Goal: Find specific page/section: Find specific page/section

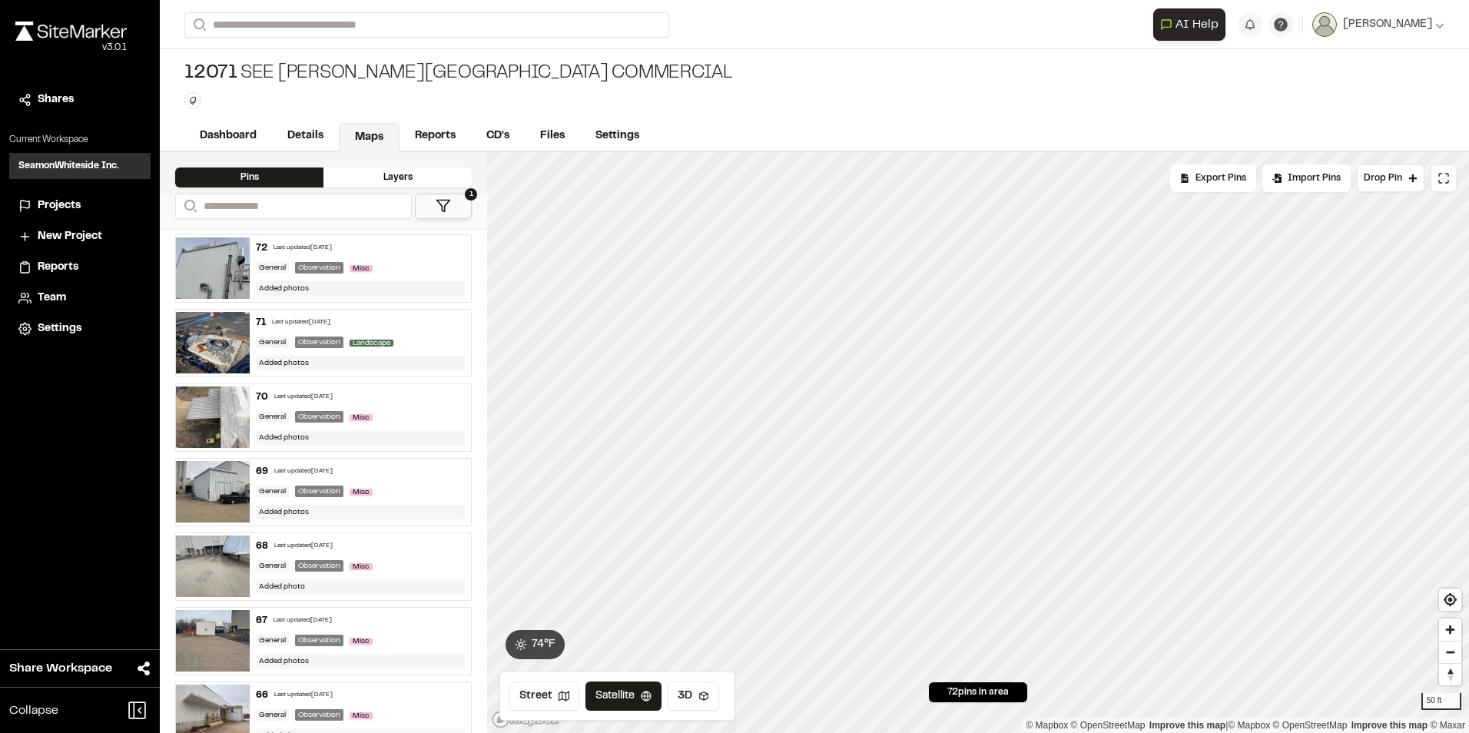
click at [373, 131] on link "Maps" at bounding box center [369, 137] width 61 height 29
click at [369, 141] on link "Maps" at bounding box center [369, 137] width 61 height 29
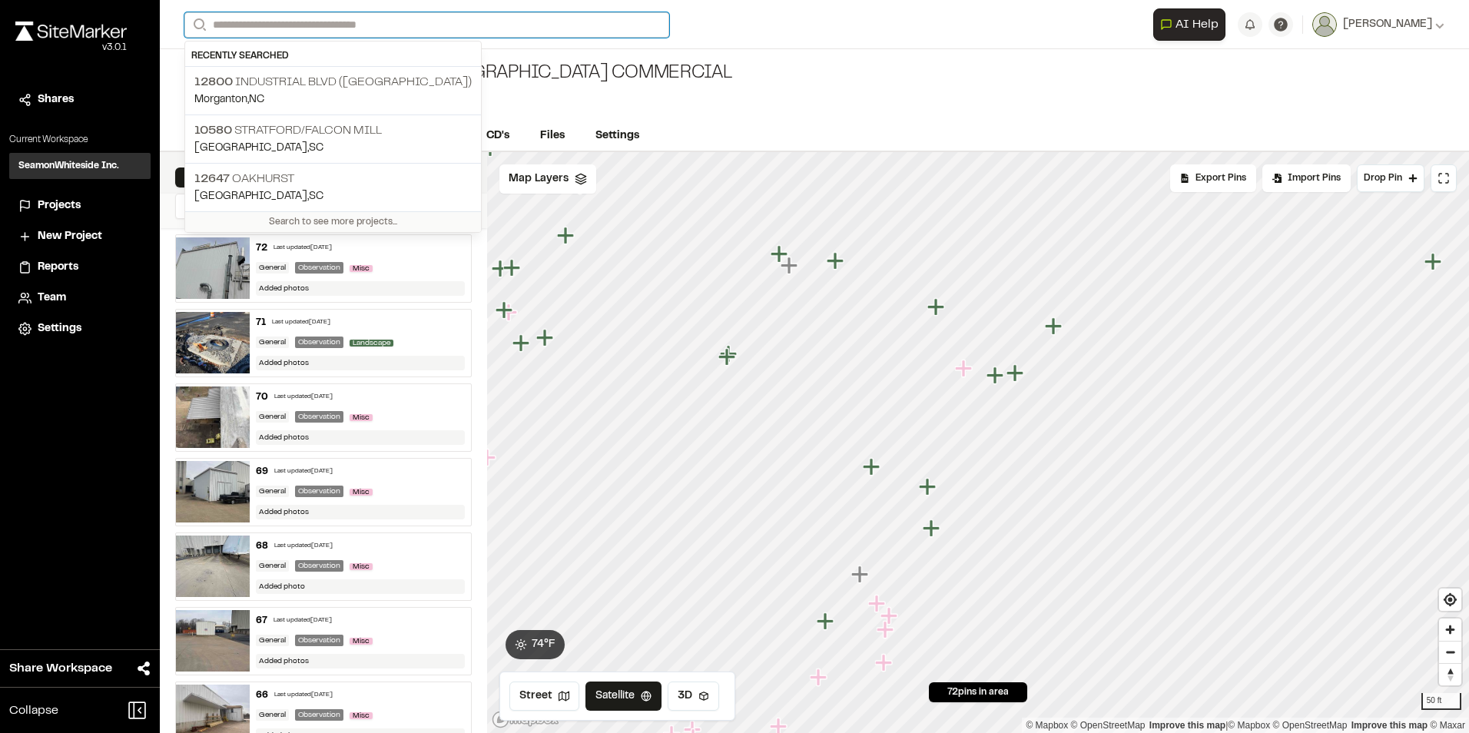
click at [263, 16] on input "Search" at bounding box center [426, 24] width 485 height 25
click at [317, 134] on p "10580 [GEOGRAPHIC_DATA]/falcon mill" at bounding box center [332, 130] width 277 height 18
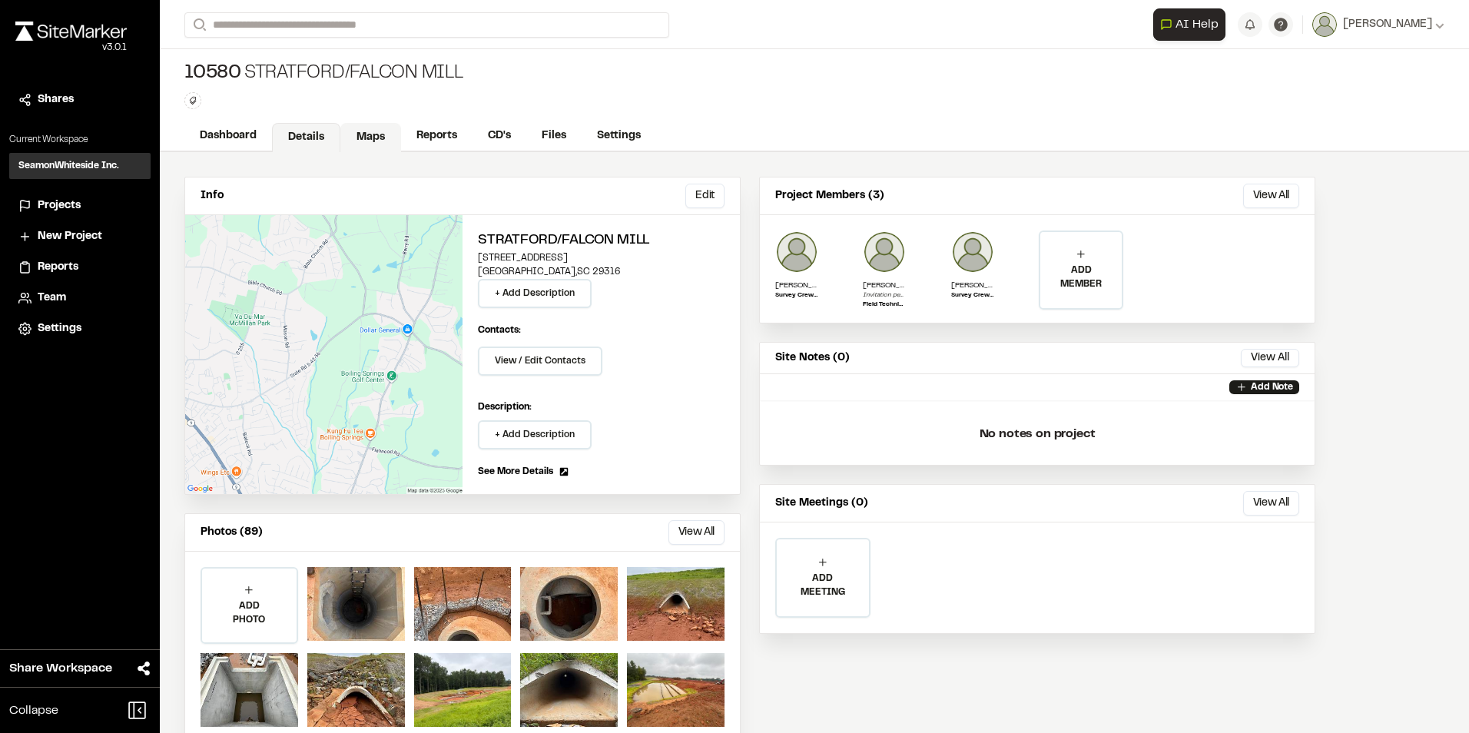
click at [361, 140] on link "Maps" at bounding box center [370, 137] width 61 height 29
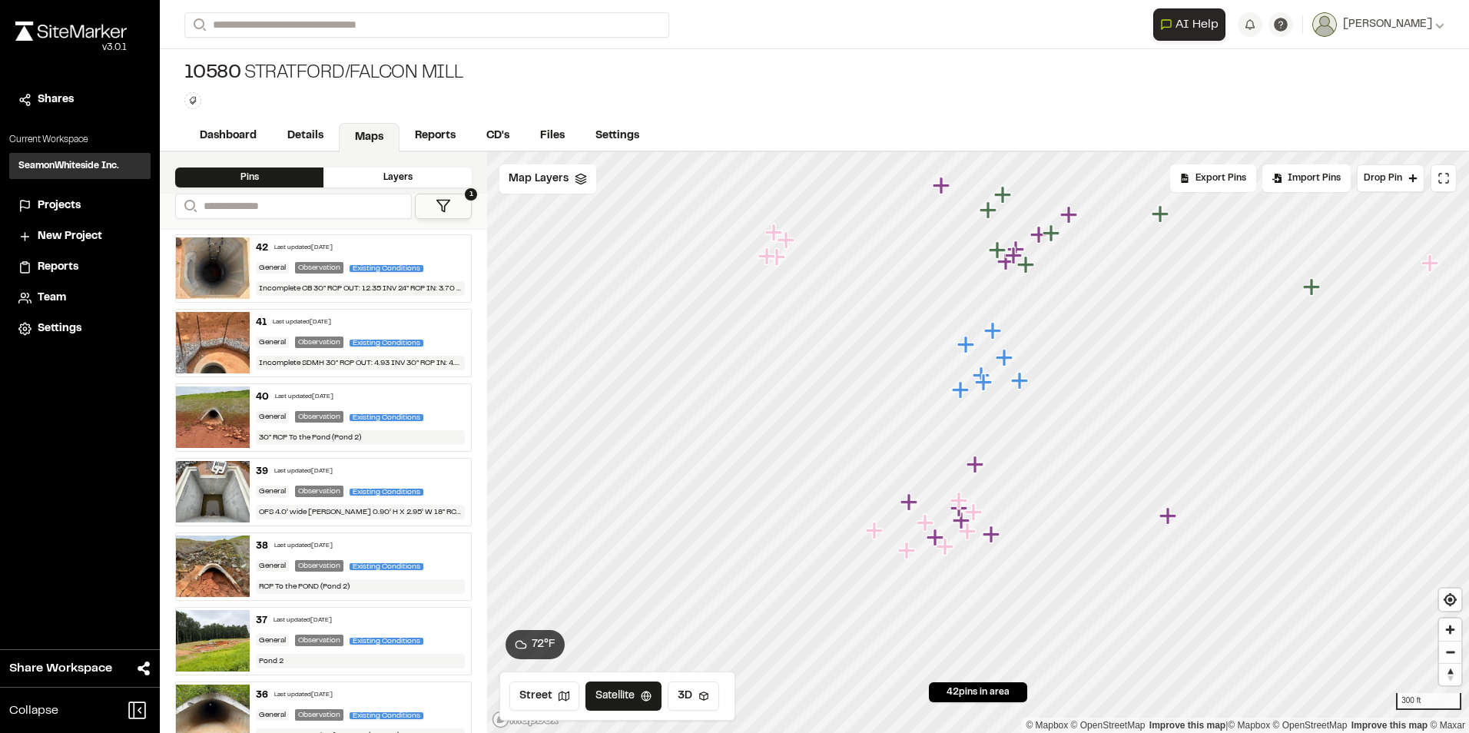
click at [983, 389] on icon "Map marker" at bounding box center [983, 381] width 17 height 17
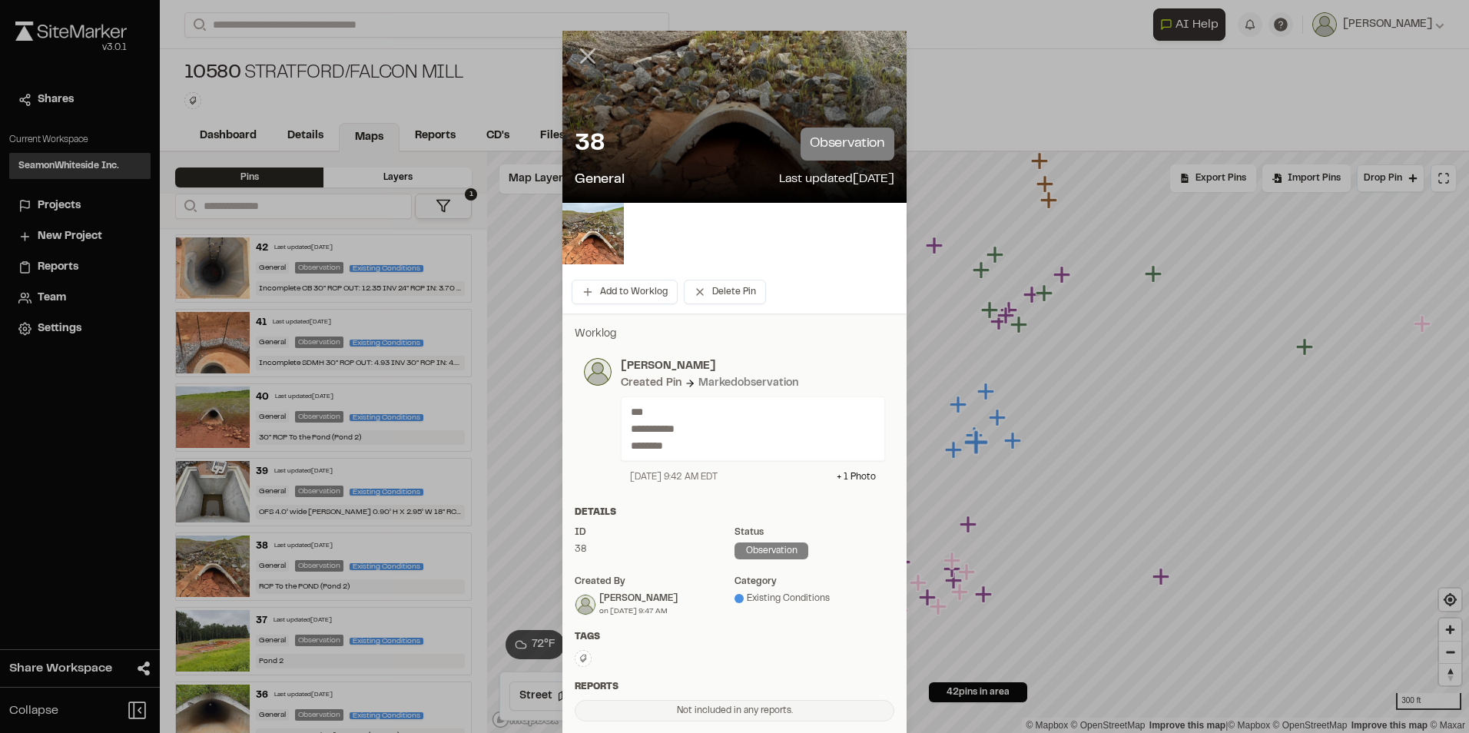
click at [575, 58] on icon at bounding box center [588, 56] width 26 height 26
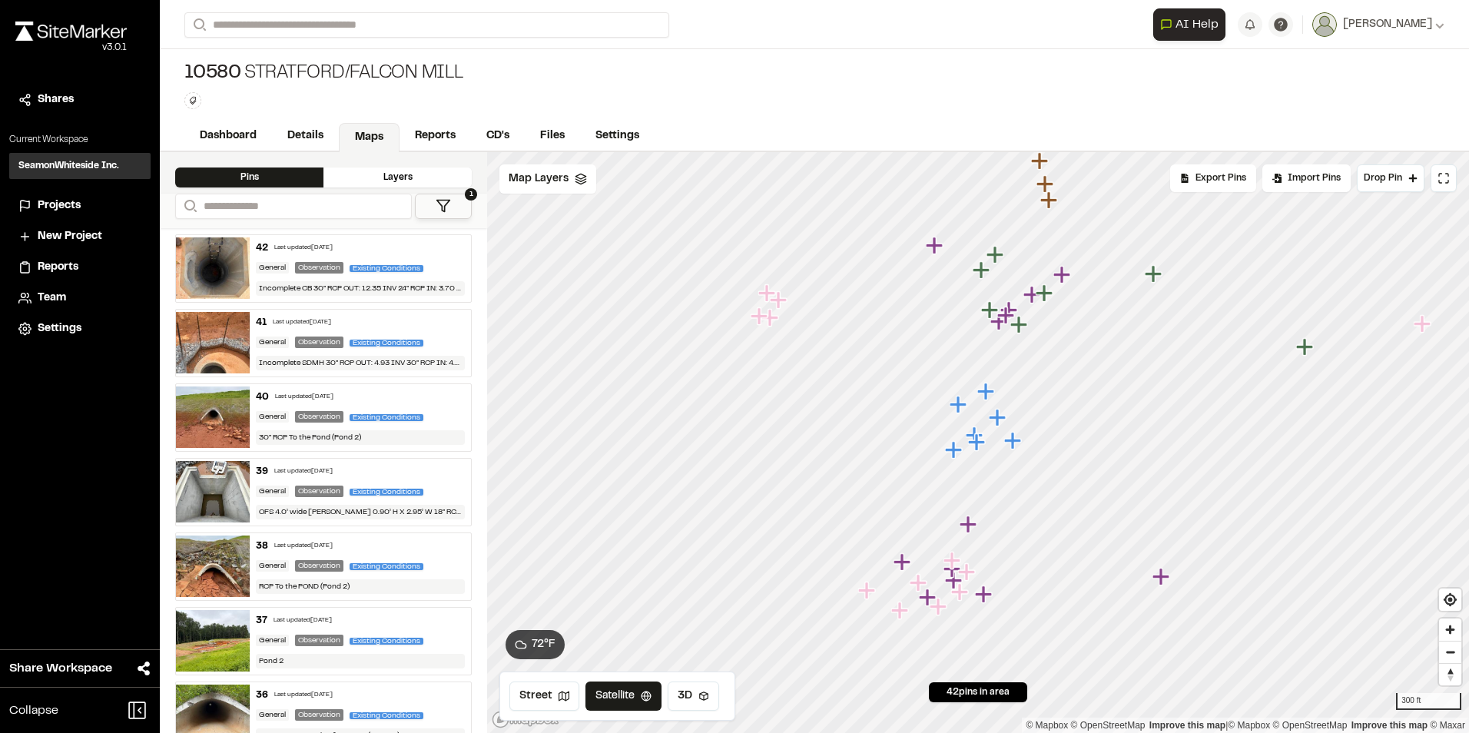
click at [1015, 442] on icon "Map marker" at bounding box center [1012, 440] width 17 height 17
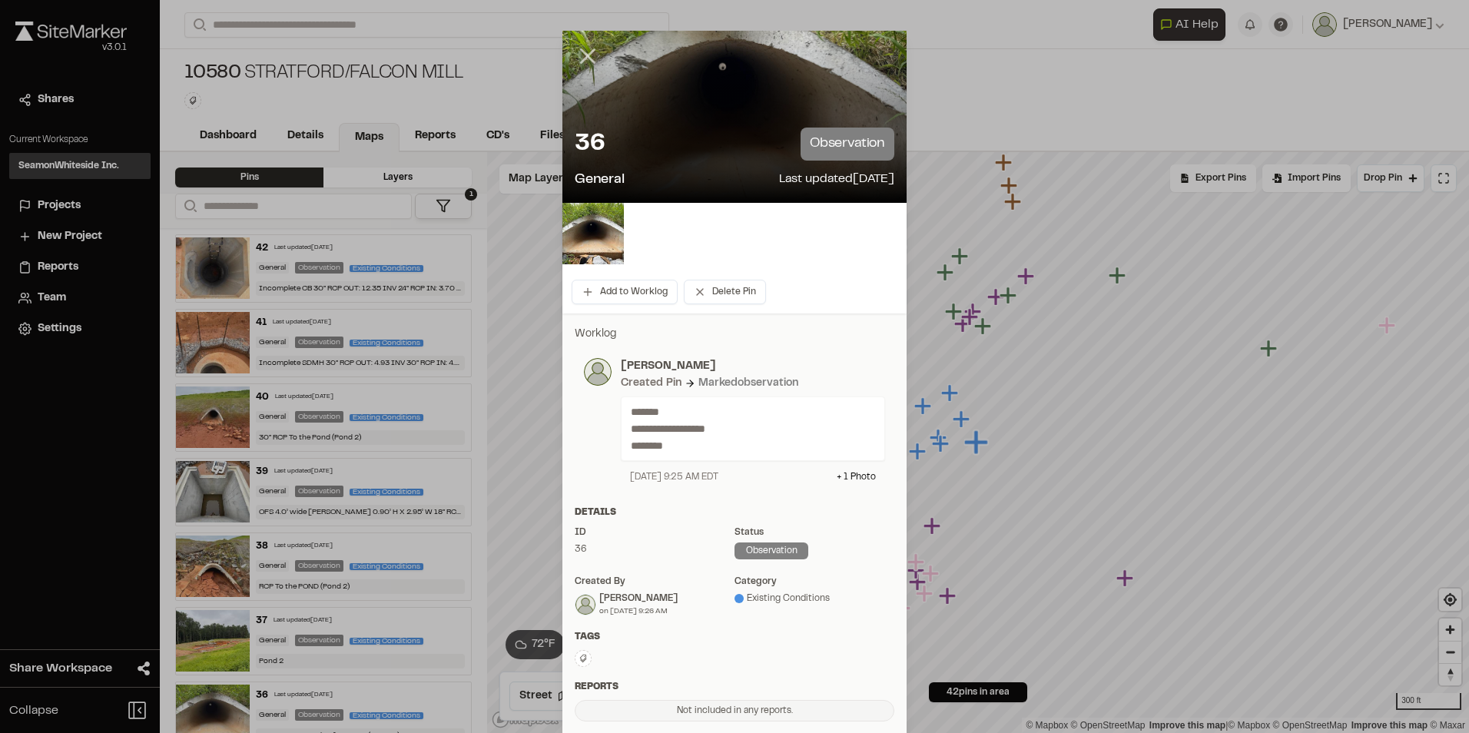
click at [575, 54] on icon at bounding box center [588, 56] width 26 height 26
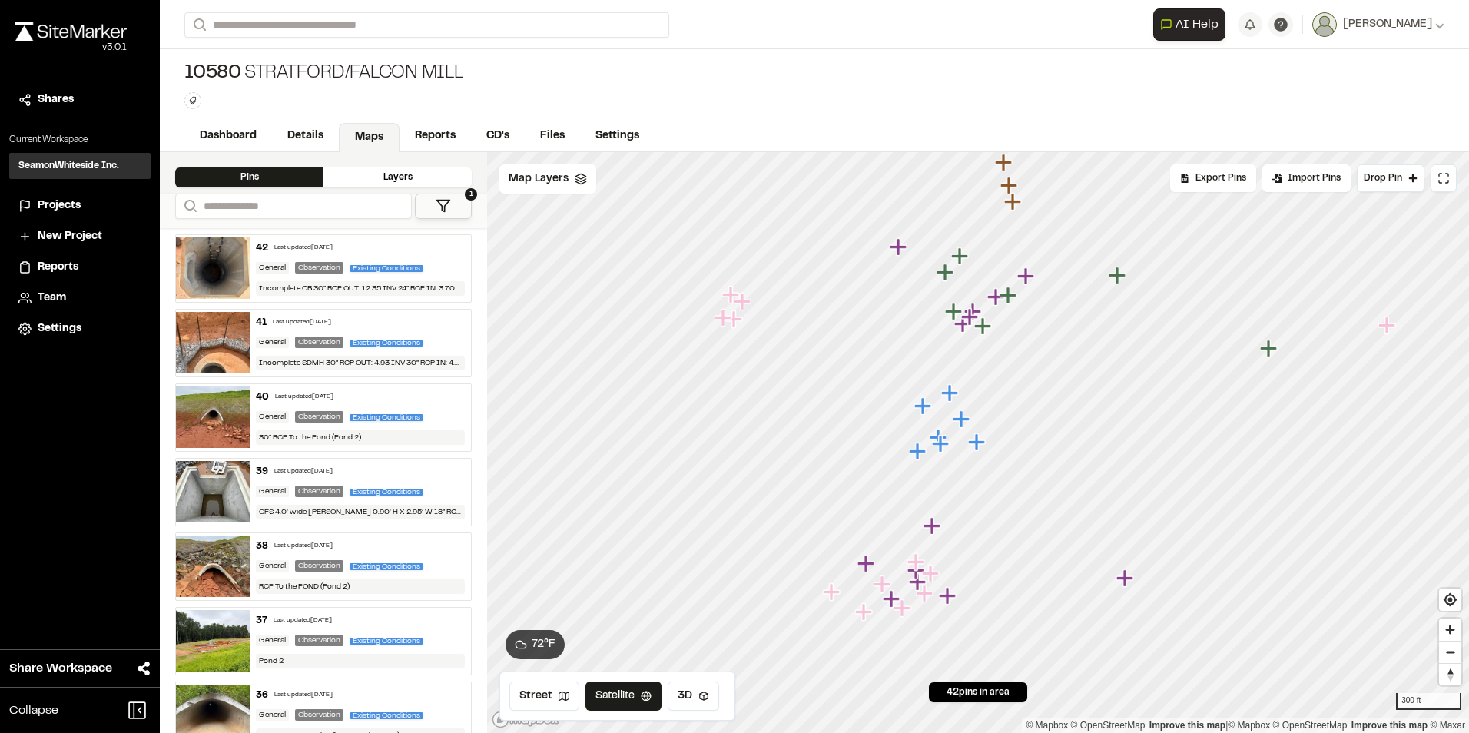
click at [963, 423] on icon "Map marker" at bounding box center [961, 418] width 17 height 17
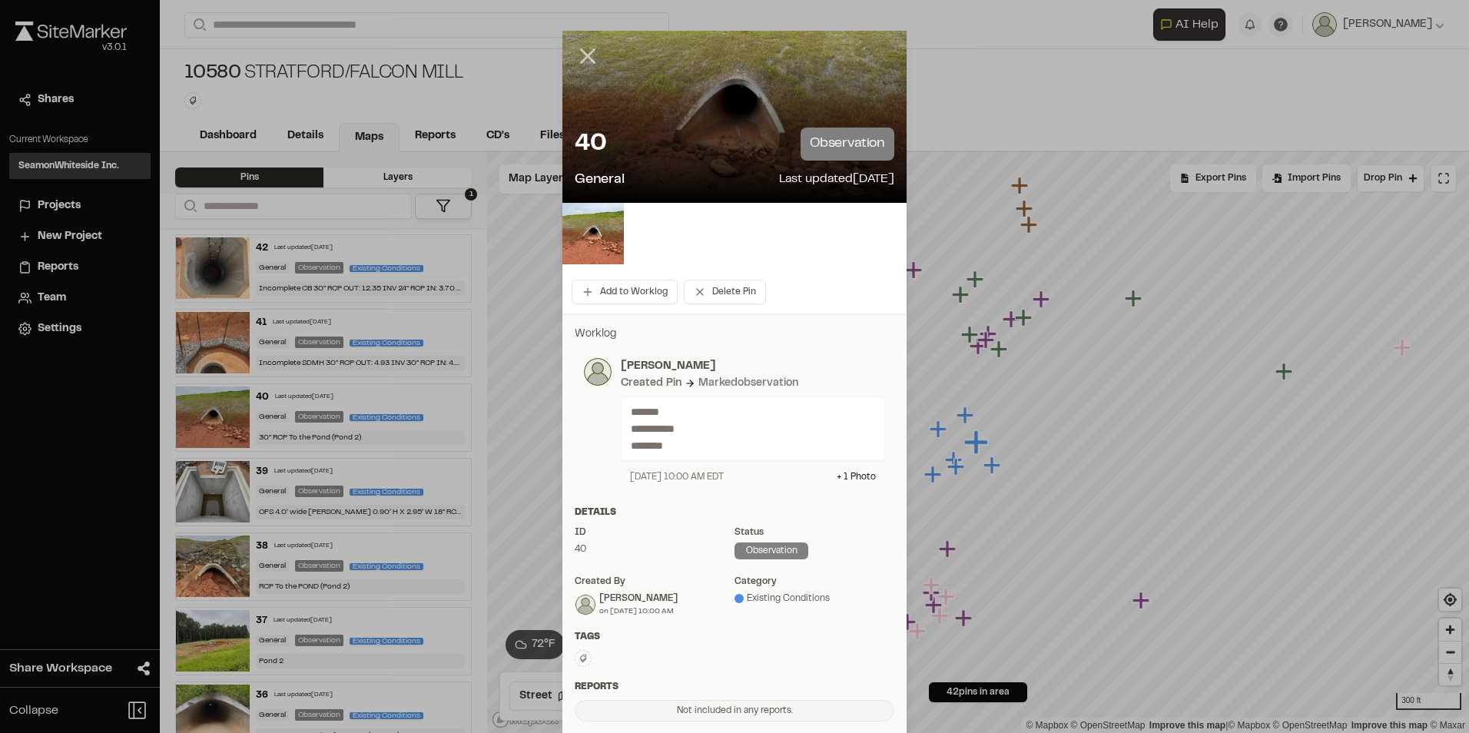
click at [582, 58] on line at bounding box center [588, 56] width 13 height 13
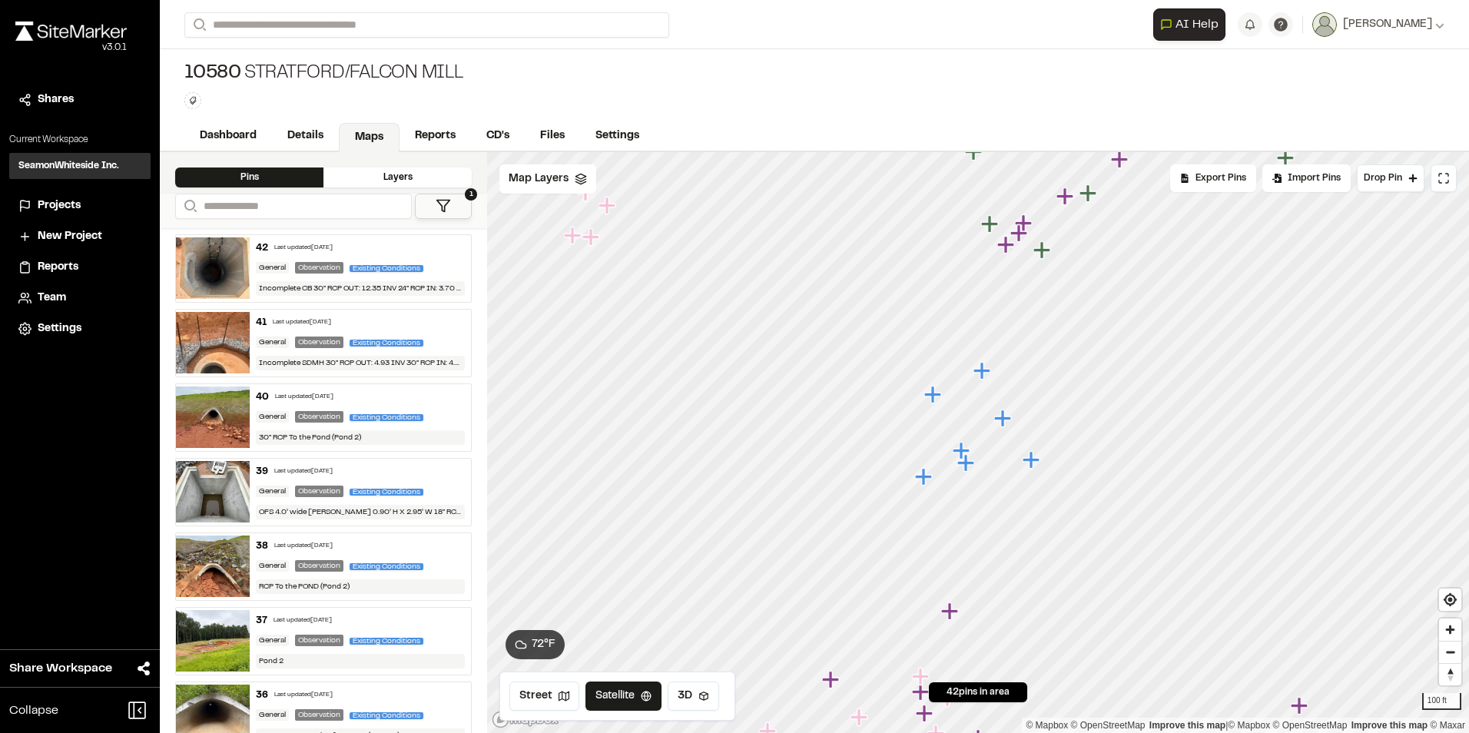
click at [963, 468] on icon "Map marker" at bounding box center [967, 463] width 20 height 20
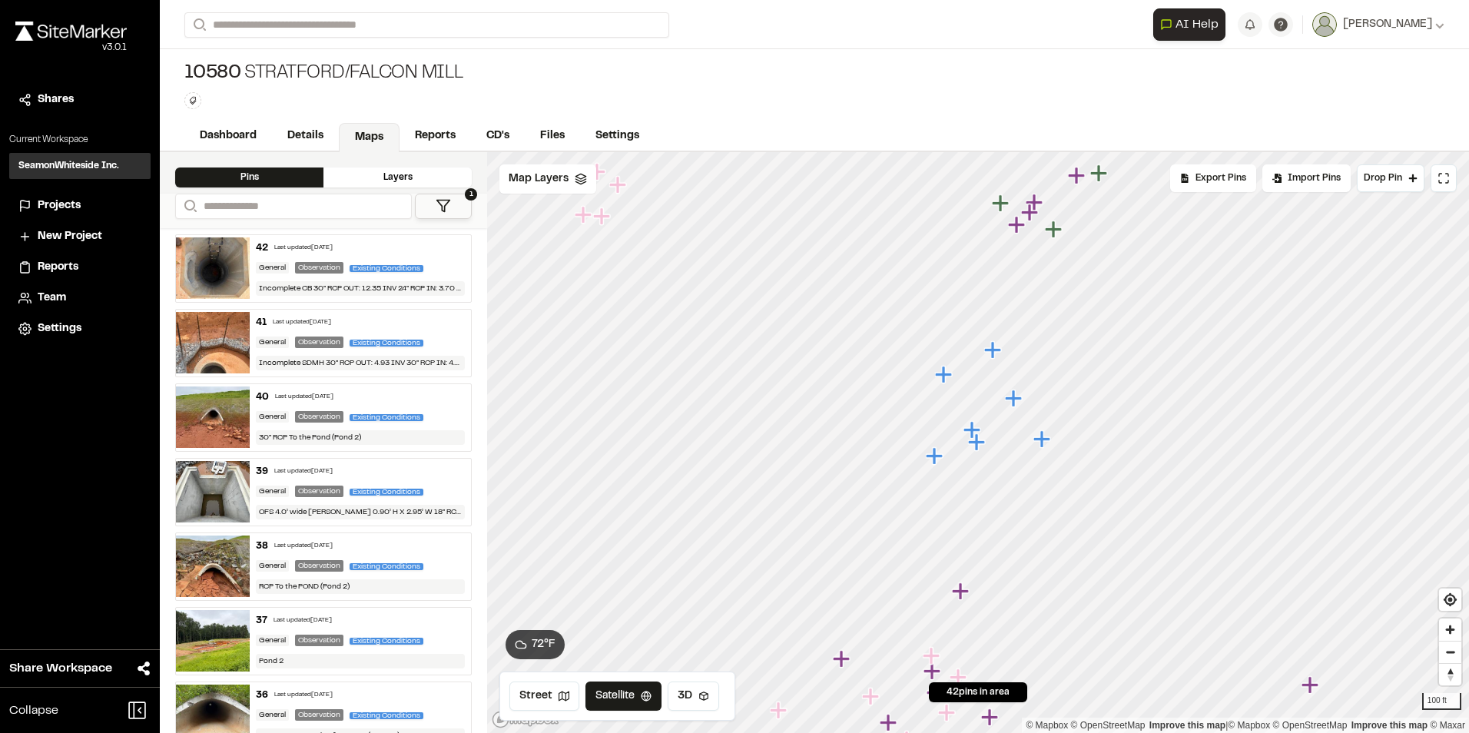
click at [969, 426] on icon "Map marker" at bounding box center [973, 430] width 20 height 20
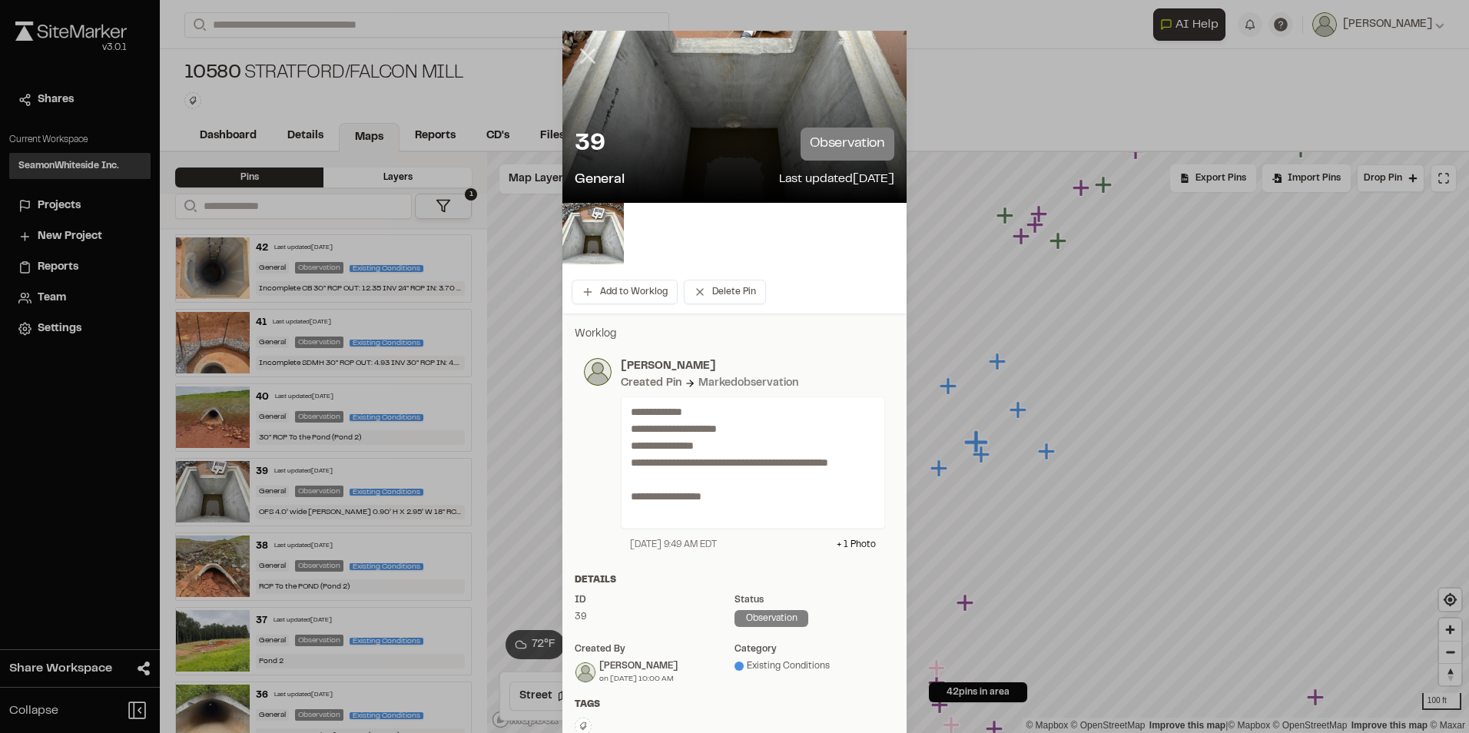
click at [578, 48] on icon at bounding box center [588, 56] width 26 height 26
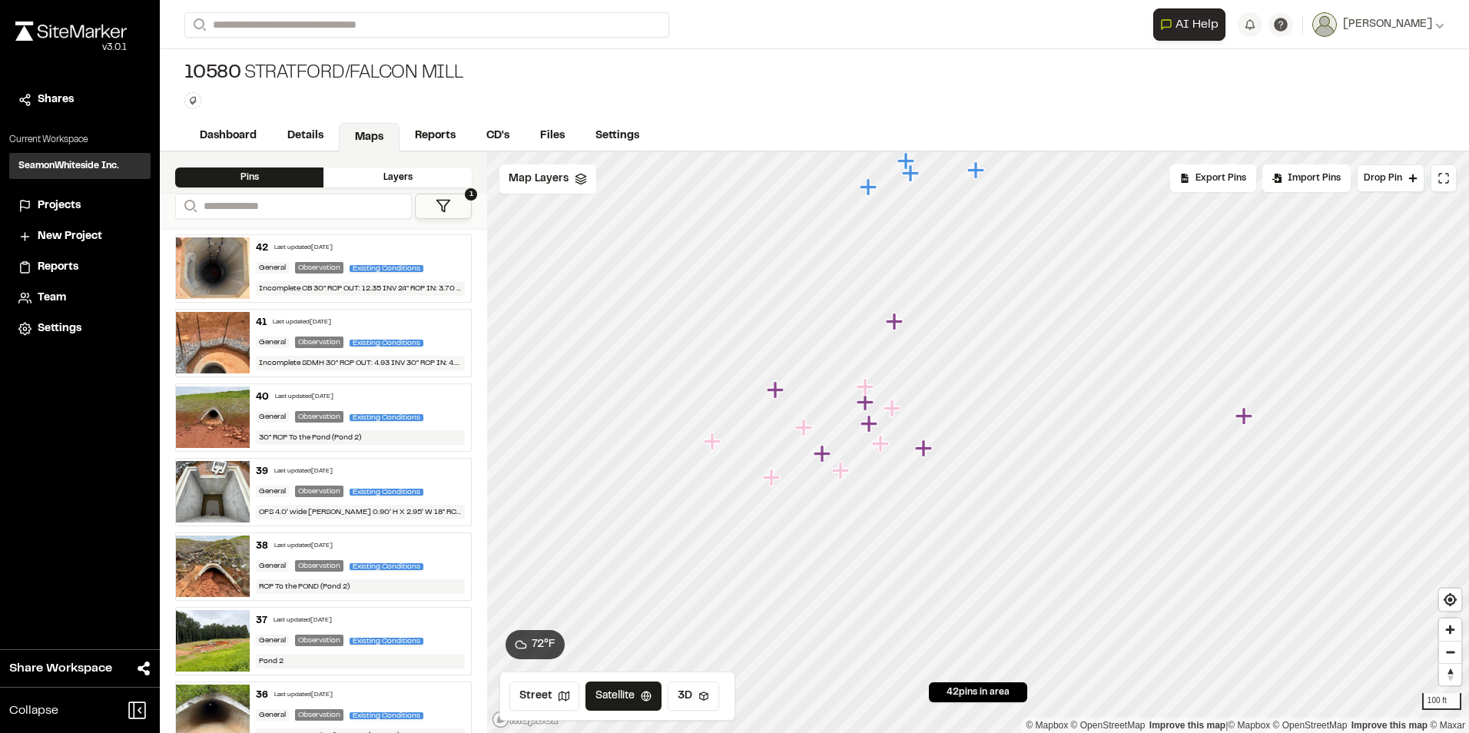
click at [882, 446] on icon "Map marker" at bounding box center [880, 443] width 17 height 17
click at [1022, 445] on icon "Map marker" at bounding box center [1019, 446] width 17 height 17
click at [921, 417] on icon "Map marker" at bounding box center [921, 417] width 17 height 17
